Goal: Task Accomplishment & Management: Complete application form

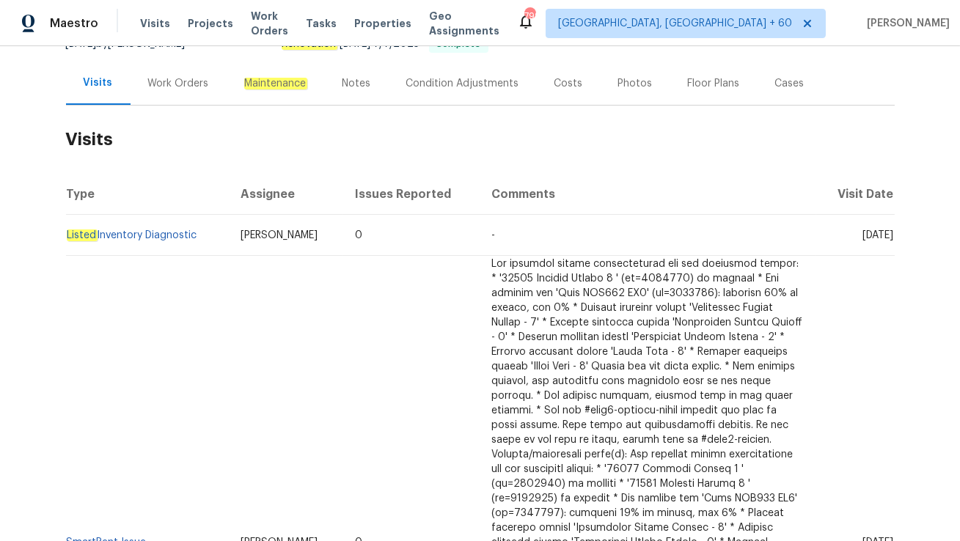
scroll to position [160, 0]
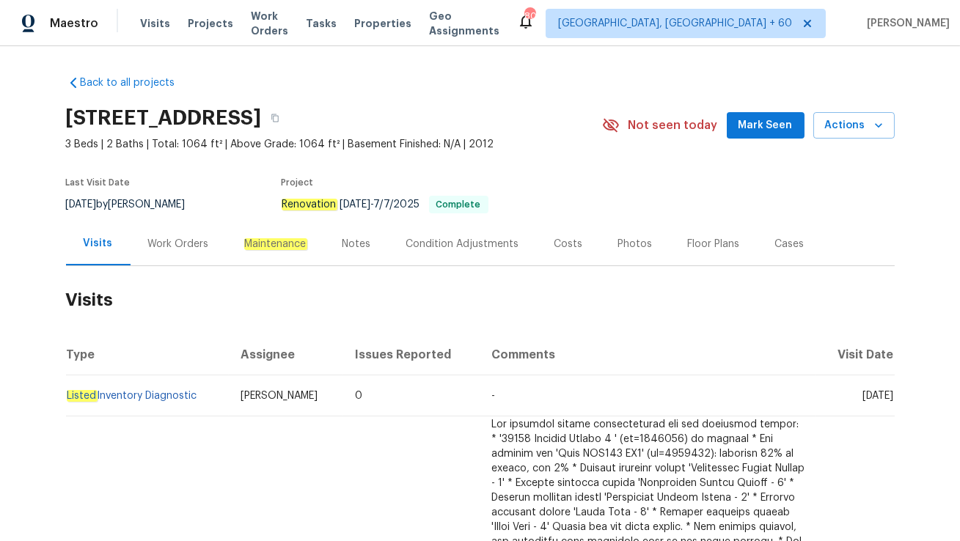
click at [168, 238] on div "Work Orders" at bounding box center [178, 244] width 61 height 15
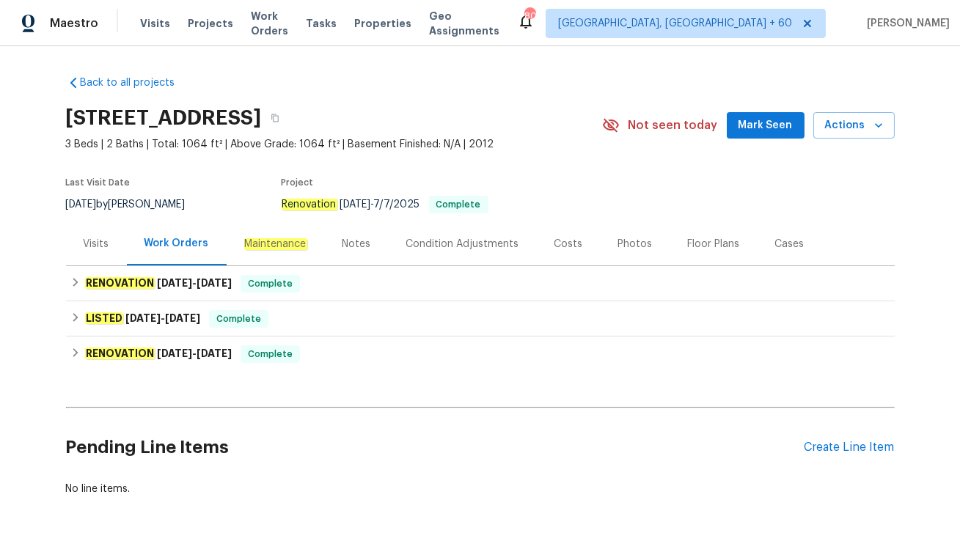
click at [115, 250] on div "Visits" at bounding box center [96, 243] width 61 height 43
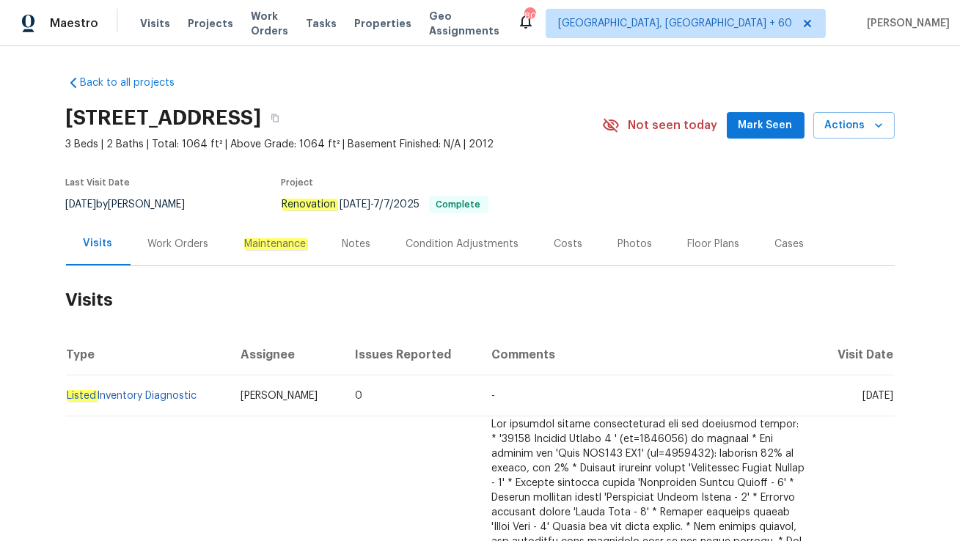
click at [777, 249] on div "Cases" at bounding box center [789, 244] width 29 height 15
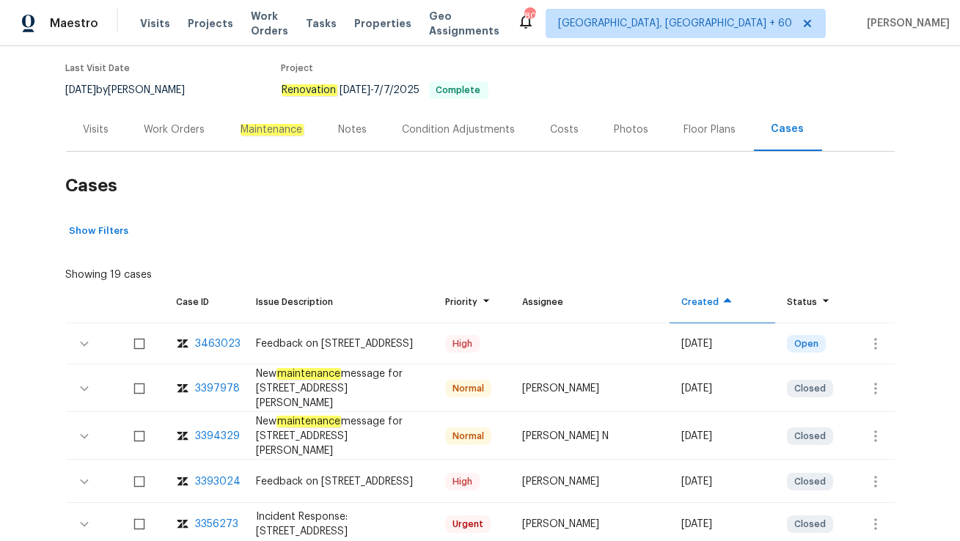
scroll to position [115, 0]
click at [880, 339] on icon "button" at bounding box center [875, 343] width 18 height 18
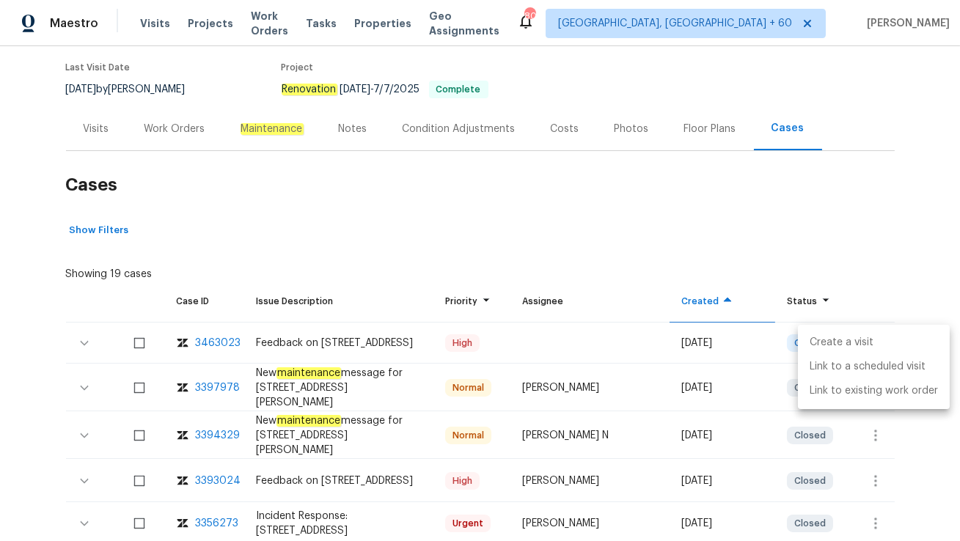
click at [869, 325] on ul "Create a visit Link to a scheduled visit Link to existing work order" at bounding box center [874, 367] width 152 height 84
click at [868, 331] on li "Create a visit" at bounding box center [874, 343] width 152 height 24
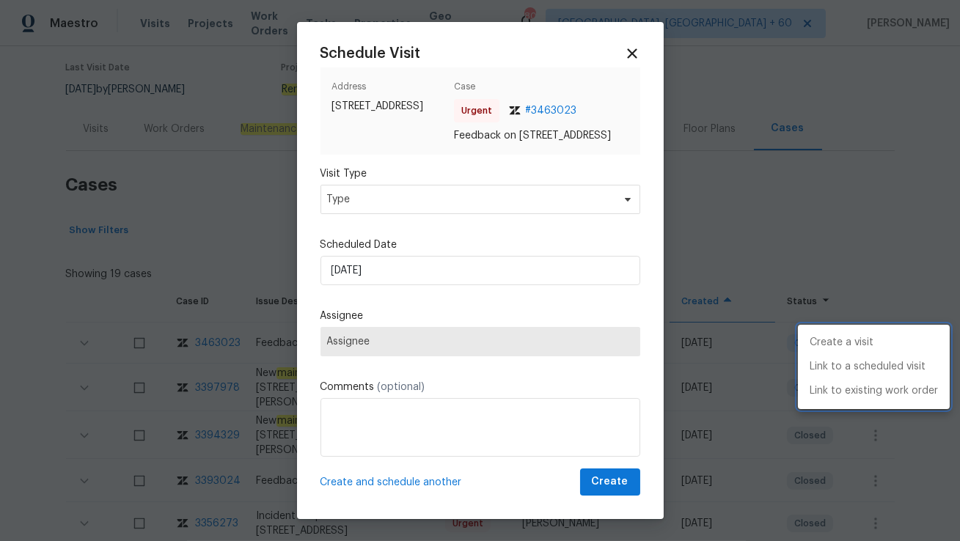
click at [373, 213] on div at bounding box center [480, 270] width 960 height 541
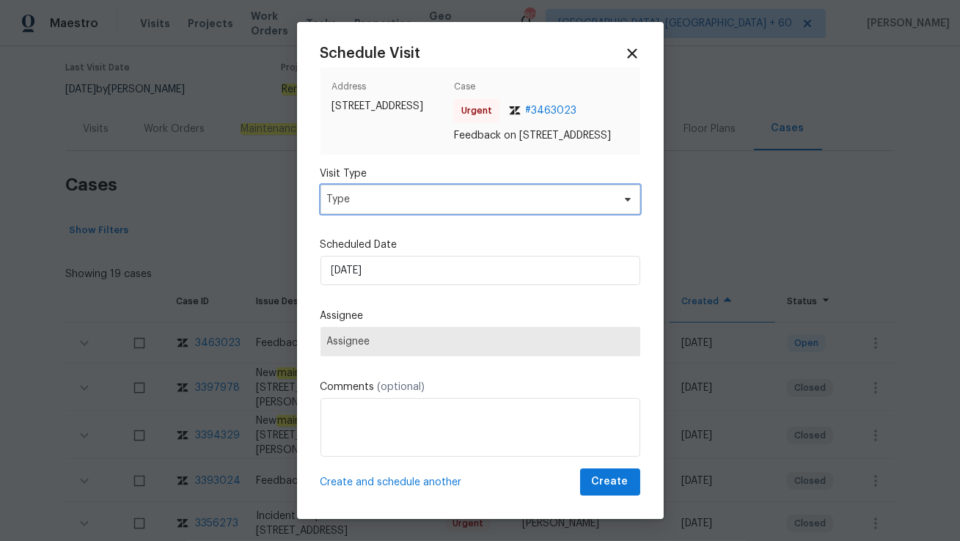
click at [373, 207] on span "Type" at bounding box center [469, 199] width 285 height 15
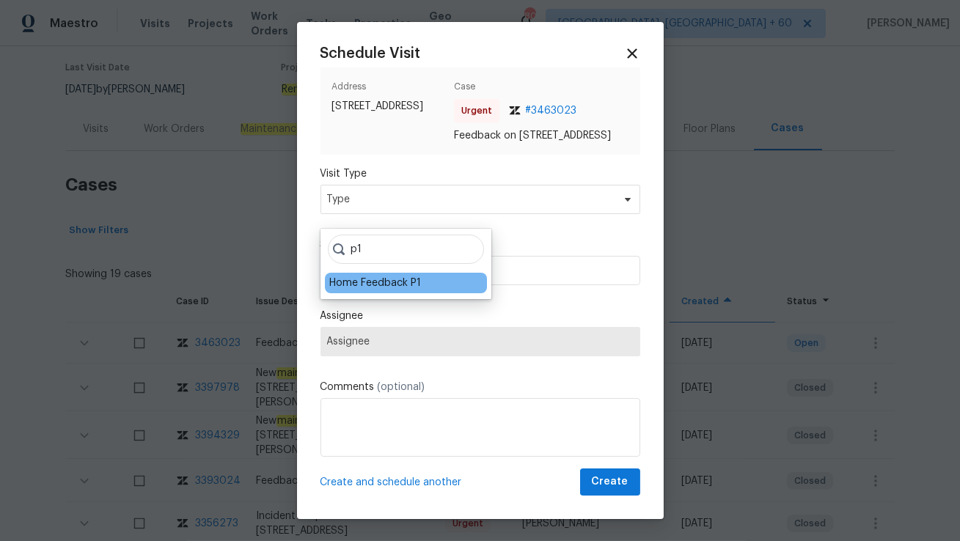
type input "p1"
click at [363, 284] on div "Home Feedback P1" at bounding box center [375, 283] width 92 height 15
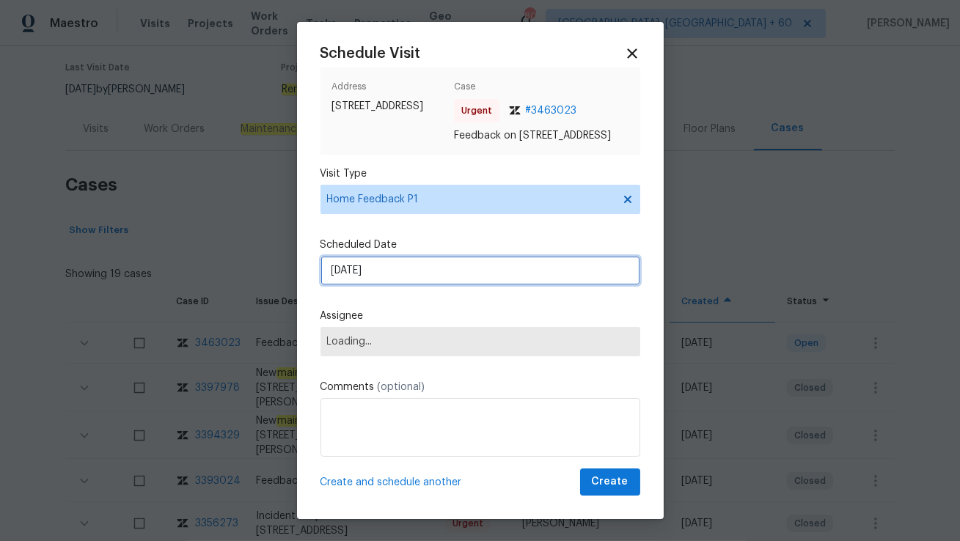
click at [363, 284] on input "[DATE]" at bounding box center [480, 270] width 320 height 29
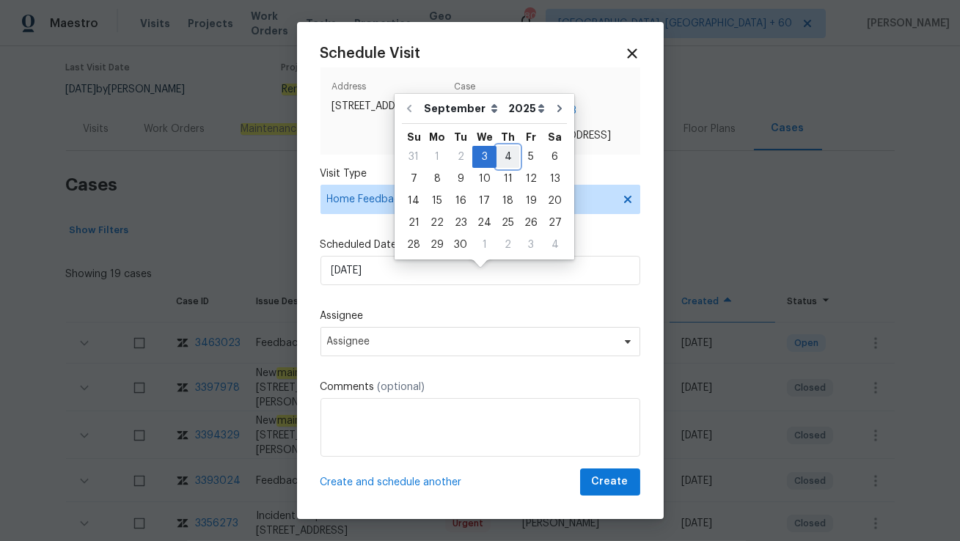
click at [504, 154] on div "4" at bounding box center [507, 157] width 23 height 21
type input "[DATE]"
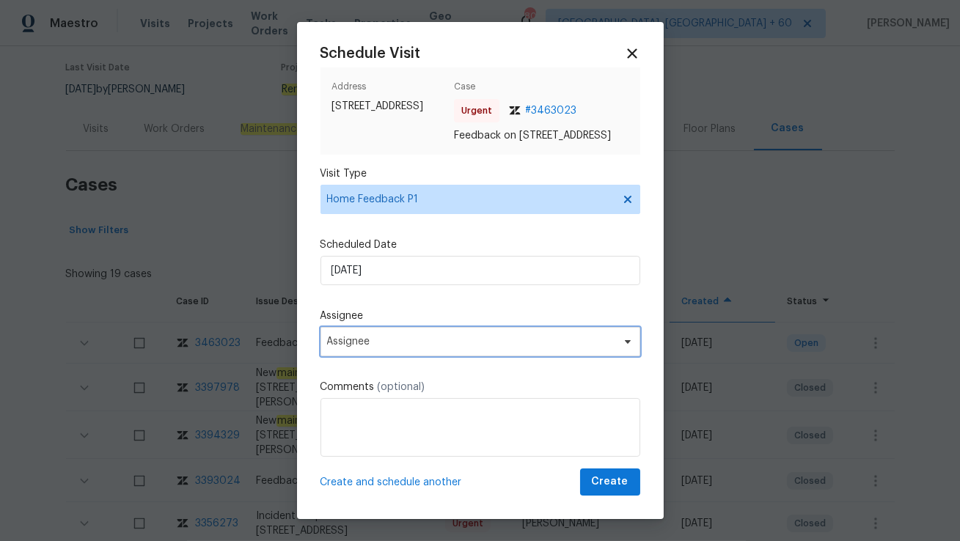
click at [397, 347] on span "Assignee" at bounding box center [470, 342] width 287 height 12
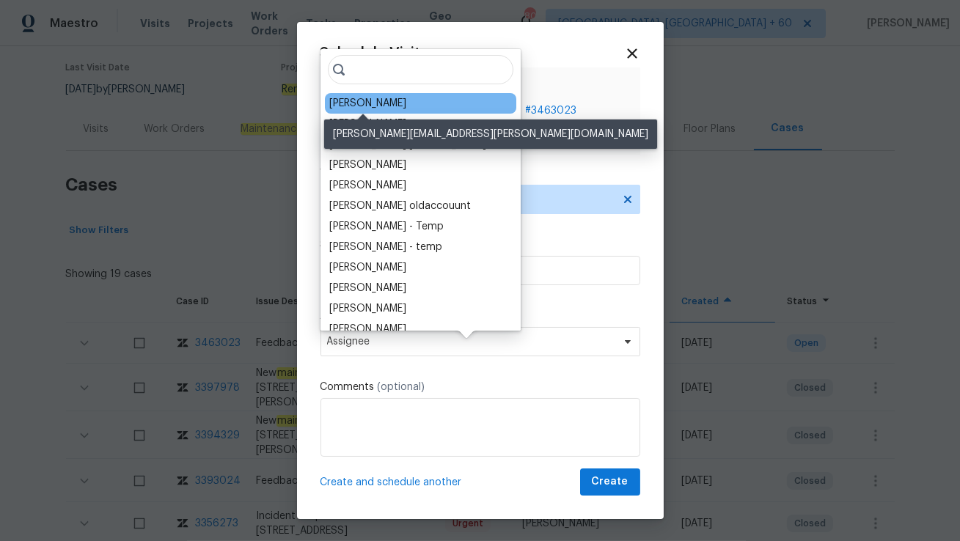
click at [353, 107] on div "[PERSON_NAME]" at bounding box center [367, 103] width 77 height 15
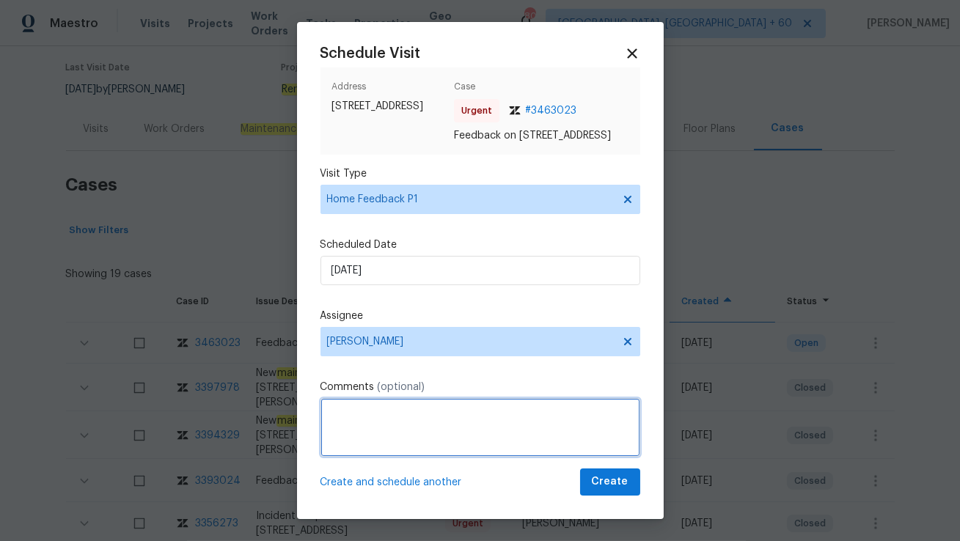
click at [400, 427] on textarea at bounding box center [480, 427] width 320 height 59
paste textarea "keypad is not working, is doing a noise but is not opening the door"
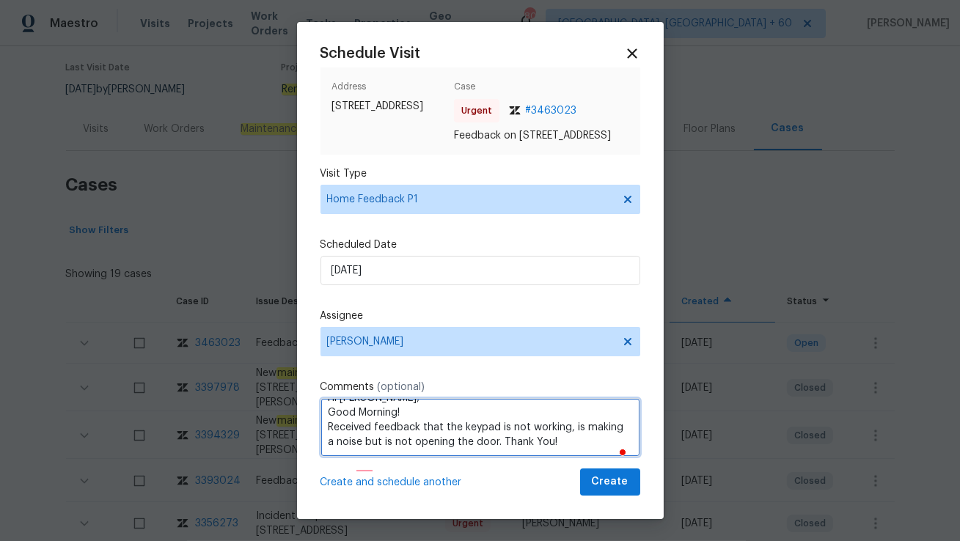
scroll to position [15, 0]
drag, startPoint x: 496, startPoint y: 454, endPoint x: 573, endPoint y: 454, distance: 76.2
click at [573, 454] on textarea "Hi [PERSON_NAME], Good Morning! Received feedback that the keypad is not workin…" at bounding box center [480, 427] width 320 height 59
click at [496, 456] on textarea "Hi [PERSON_NAME], Good Morning! Received feedback that the keypad is not workin…" at bounding box center [480, 427] width 320 height 59
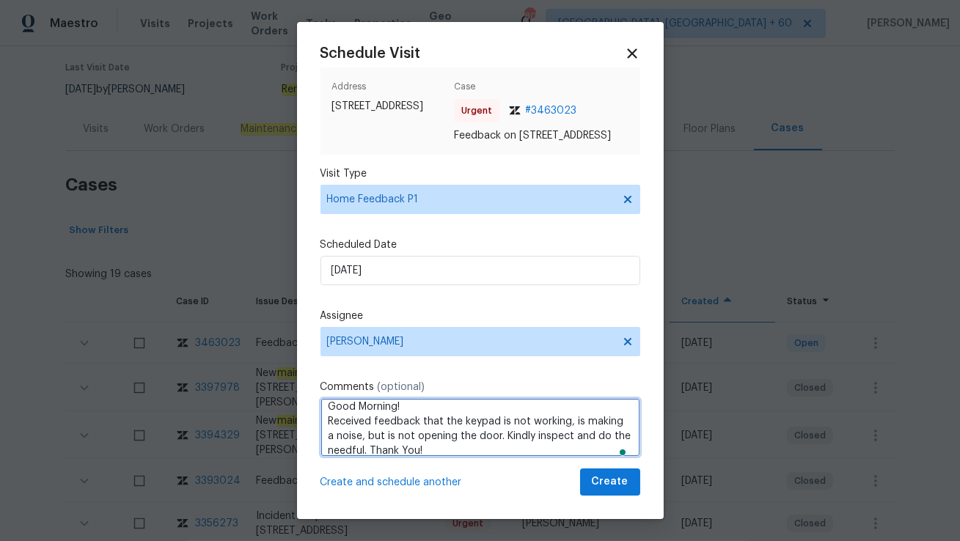
type textarea "Hi [PERSON_NAME], Good Morning! Received feedback that the keypad is not workin…"
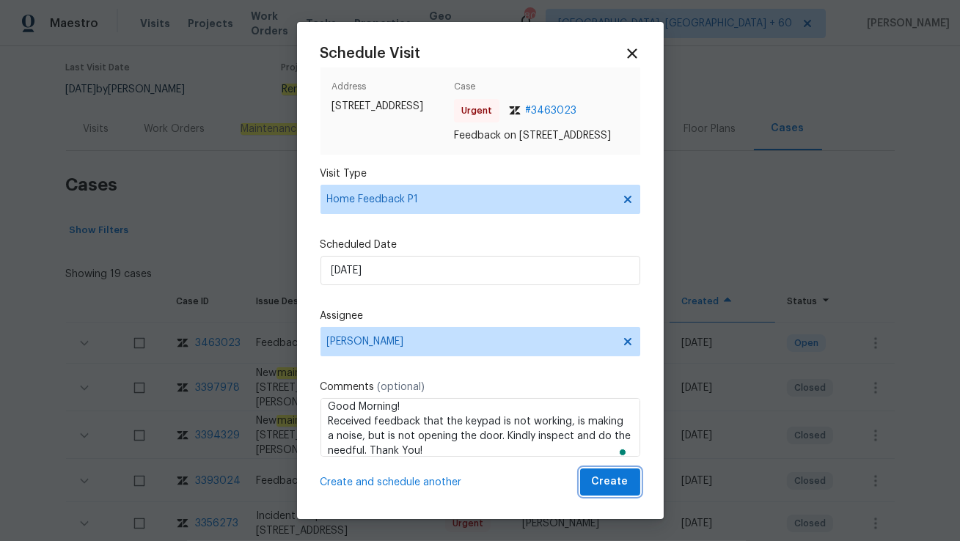
click at [621, 491] on span "Create" at bounding box center [610, 482] width 37 height 18
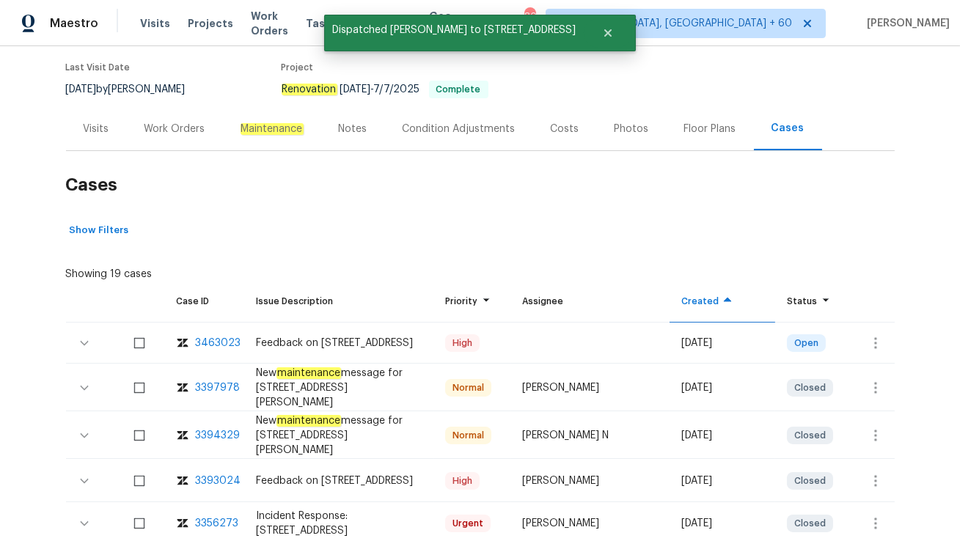
click at [98, 135] on div "Visits" at bounding box center [97, 129] width 26 height 15
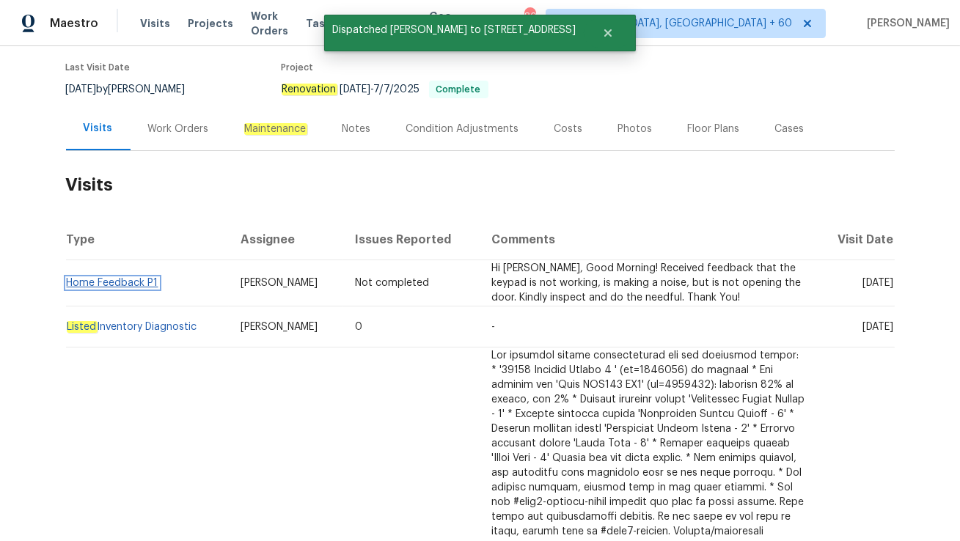
click at [117, 282] on link "Home Feedback P1" at bounding box center [113, 283] width 92 height 10
